Goal: Find specific page/section: Find specific page/section

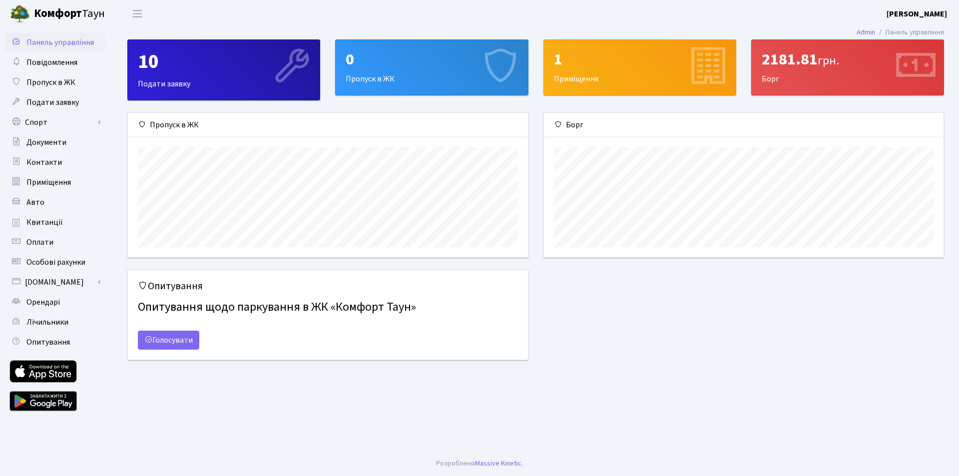
scroll to position [144, 400]
click at [65, 247] on link "Оплати" at bounding box center [55, 242] width 100 height 20
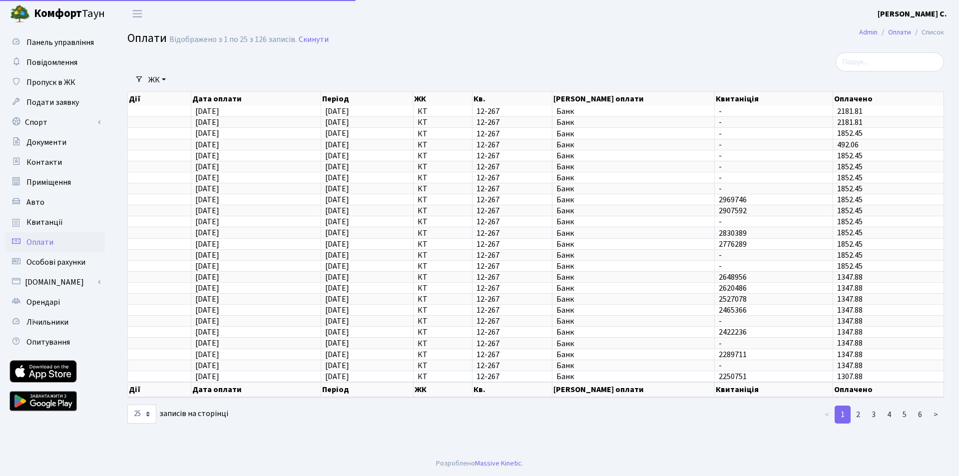
select select "25"
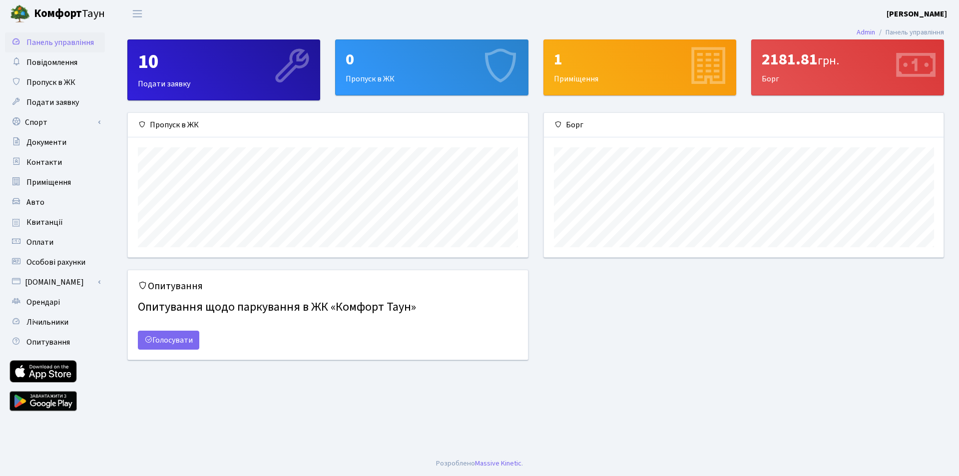
scroll to position [144, 400]
